Goal: Find specific page/section: Find specific page/section

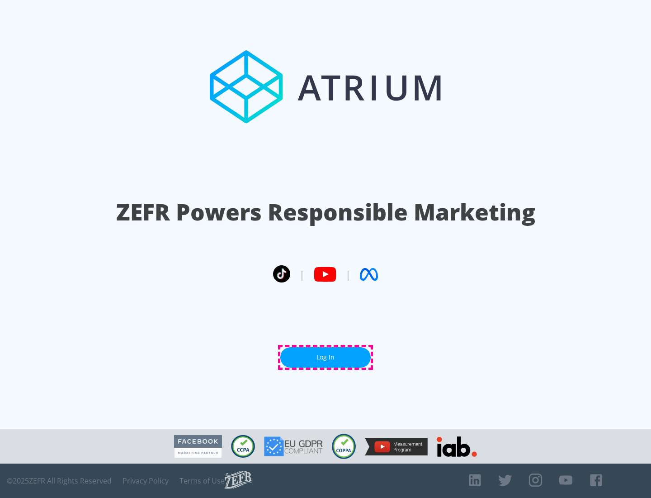
click at [326, 357] on link "Log In" at bounding box center [325, 357] width 90 height 20
